Goal: Check status: Check status

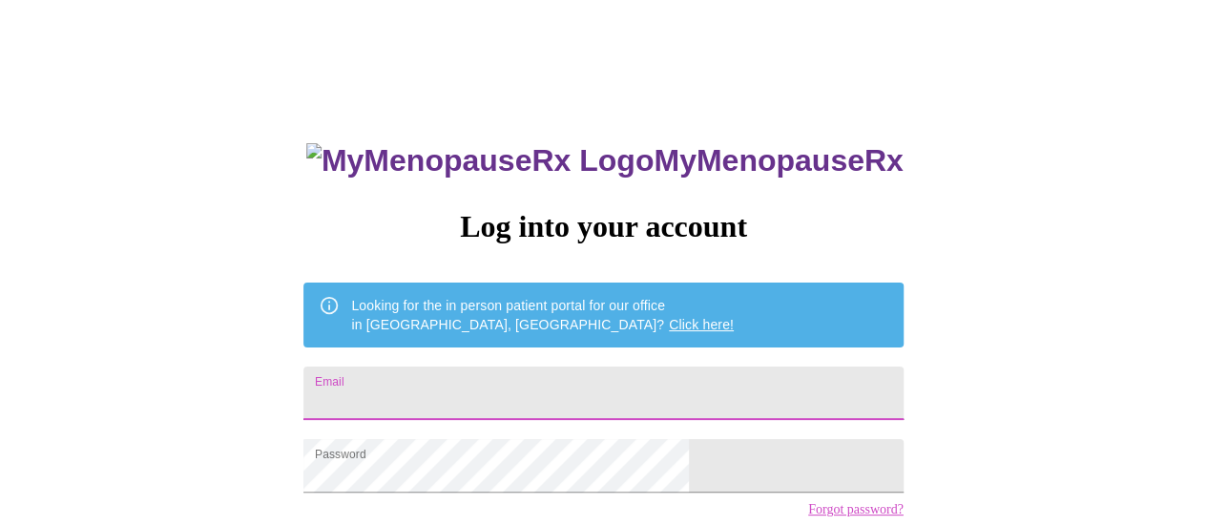
click at [503, 392] on input "Email" at bounding box center [602, 392] width 599 height 53
type input "[EMAIL_ADDRESS][DOMAIN_NAME]"
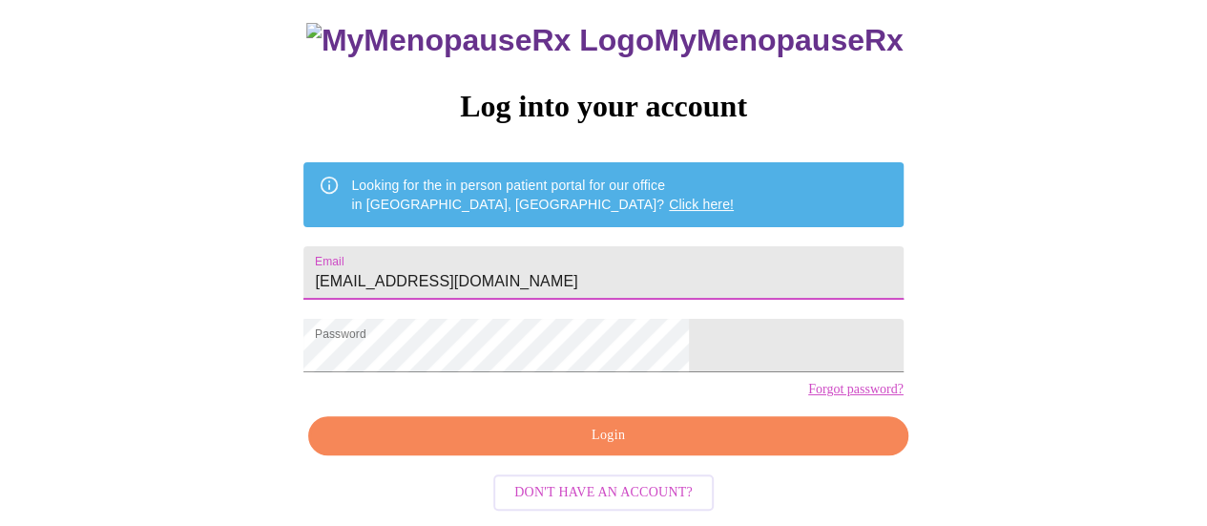
scroll to position [146, 0]
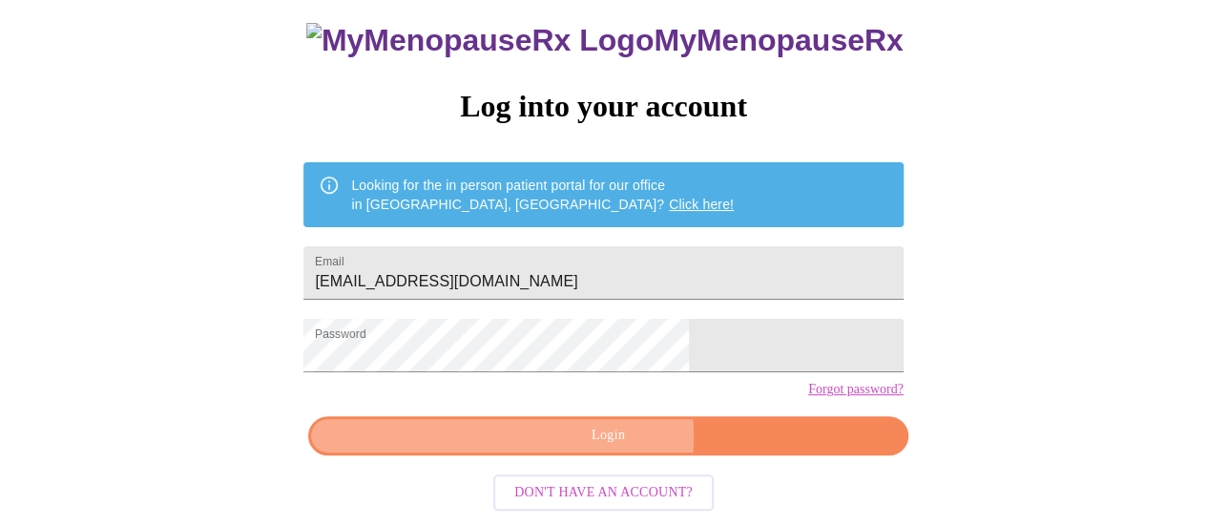
click at [568, 444] on span "Login" at bounding box center [607, 436] width 555 height 24
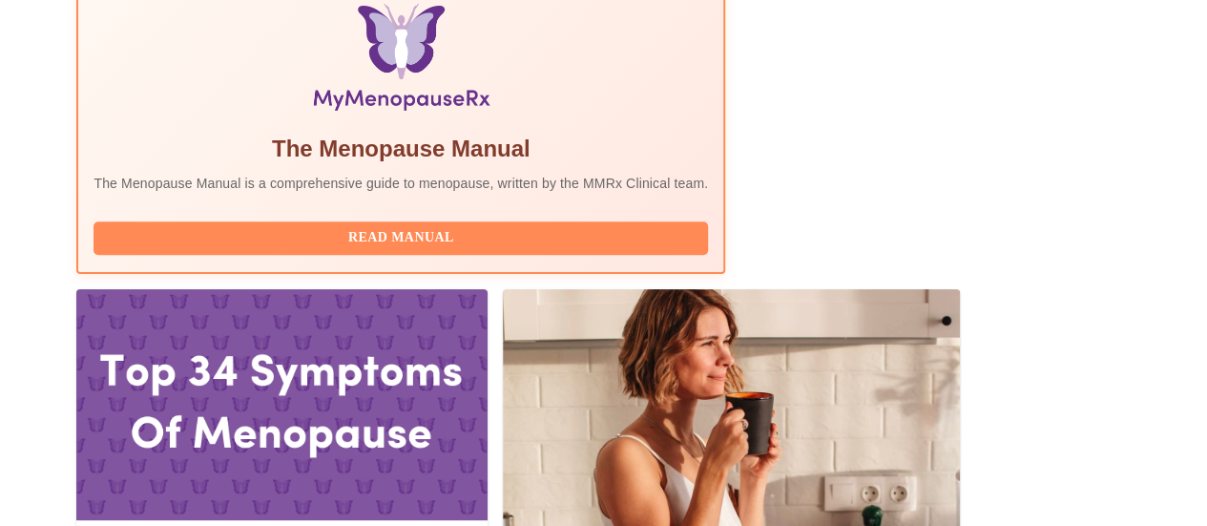
scroll to position [676, 0]
